Goal: Navigation & Orientation: Find specific page/section

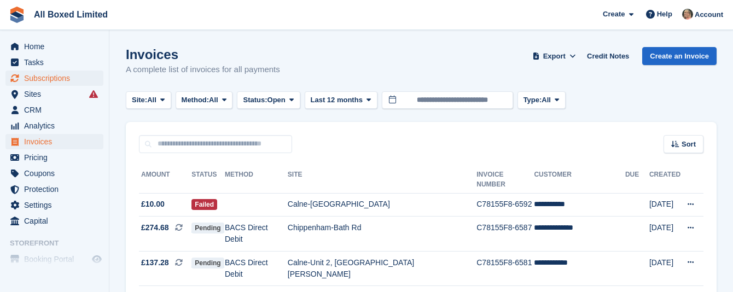
scroll to position [919, 0]
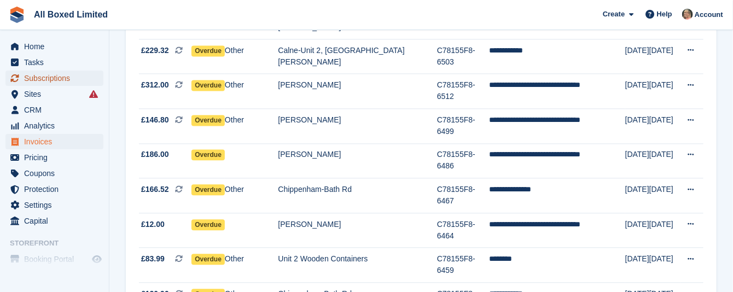
click at [48, 77] on span "Subscriptions" at bounding box center [57, 78] width 66 height 15
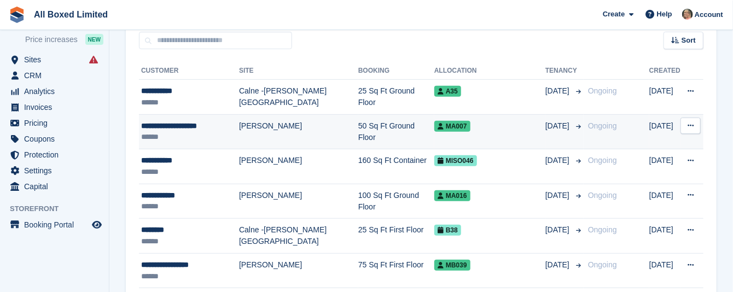
scroll to position [246, 0]
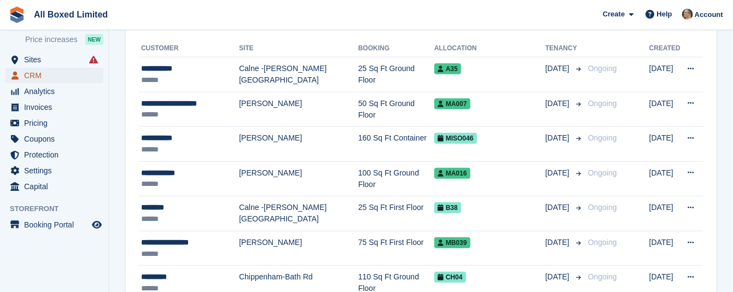
click at [31, 74] on span "CRM" at bounding box center [57, 75] width 66 height 15
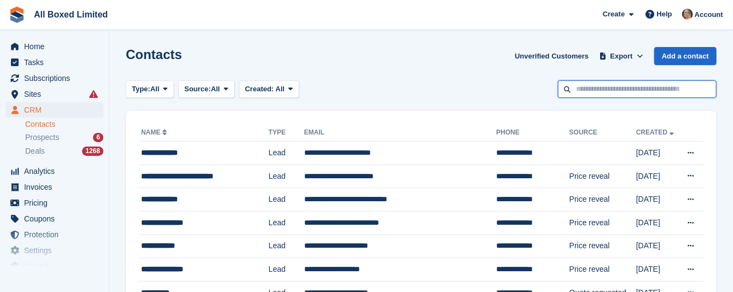
click at [604, 91] on input "text" at bounding box center [637, 89] width 159 height 18
type input "******"
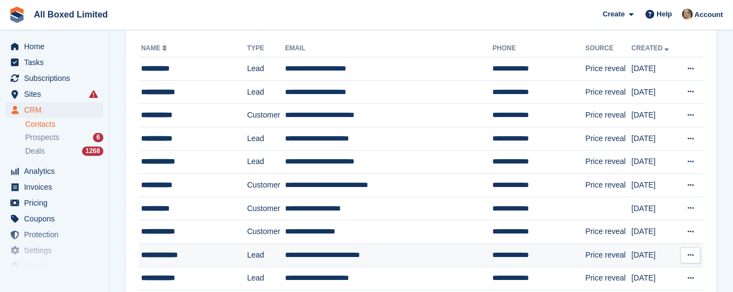
scroll to position [164, 0]
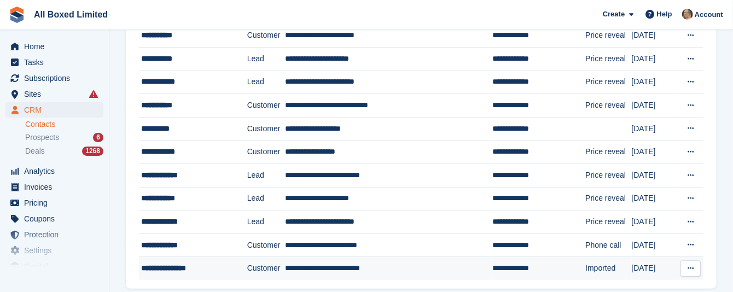
click at [325, 267] on td "**********" at bounding box center [389, 268] width 208 height 23
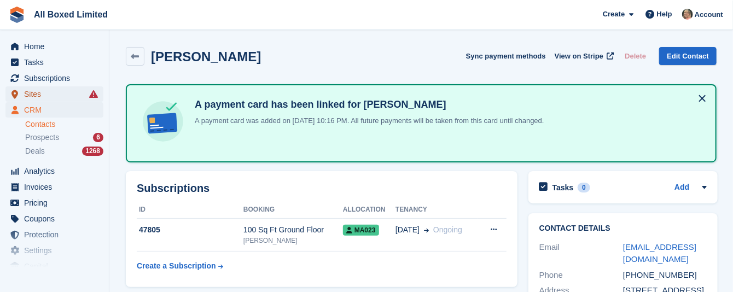
click at [24, 92] on span "Sites" at bounding box center [57, 93] width 66 height 15
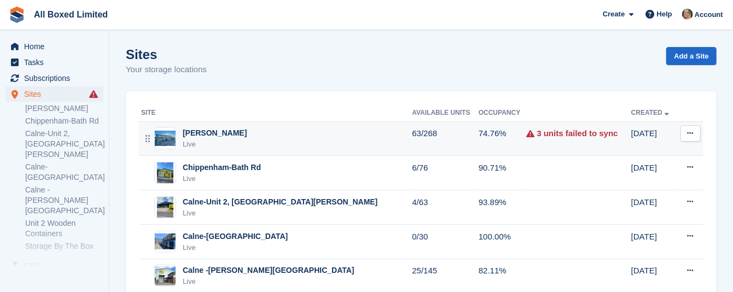
click at [226, 134] on div "[PERSON_NAME]" at bounding box center [215, 132] width 64 height 11
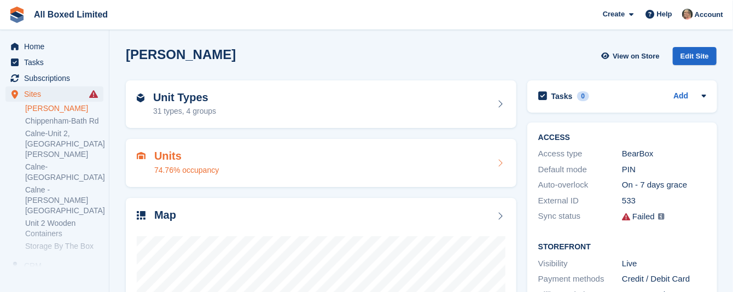
scroll to position [164, 0]
